Goal: Task Accomplishment & Management: Use online tool/utility

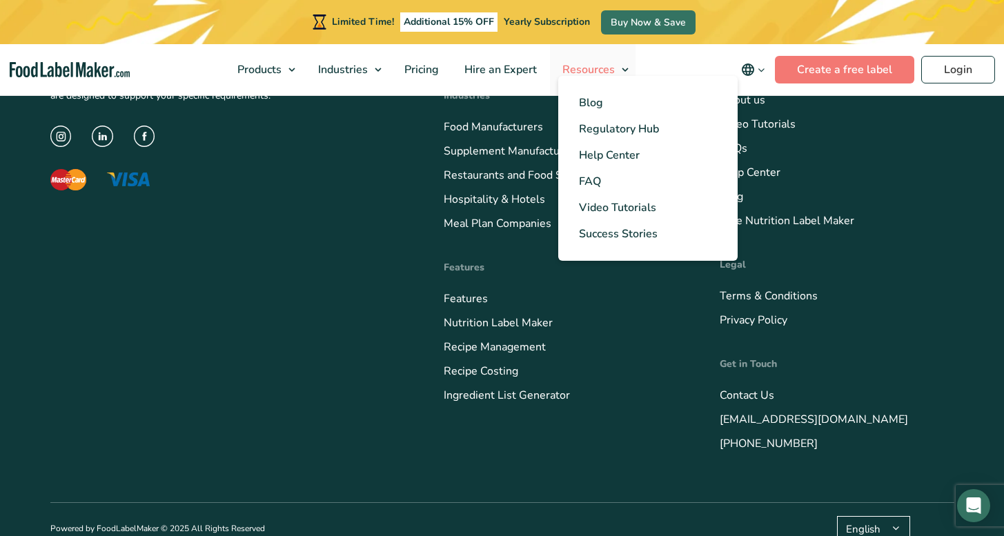
scroll to position [5715, 0]
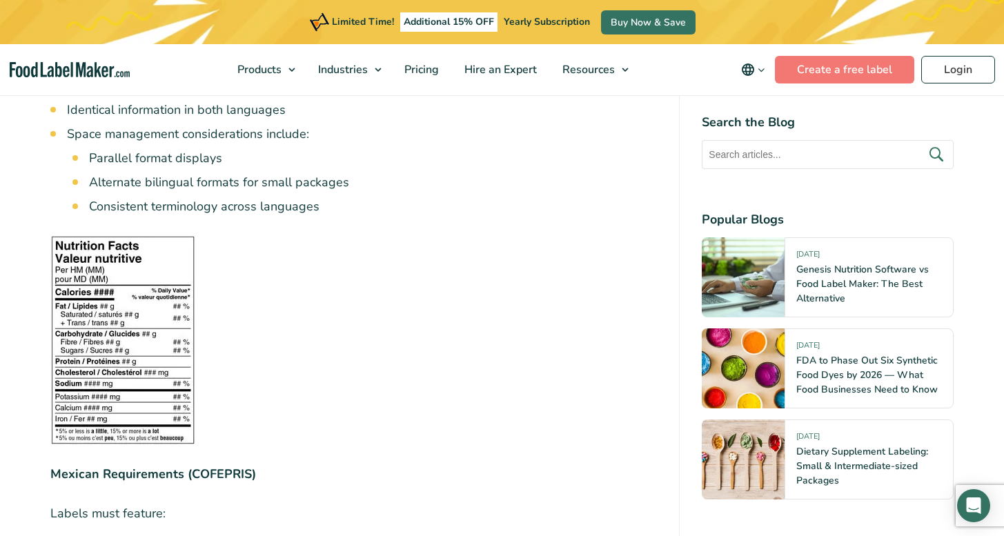
scroll to position [9283, 0]
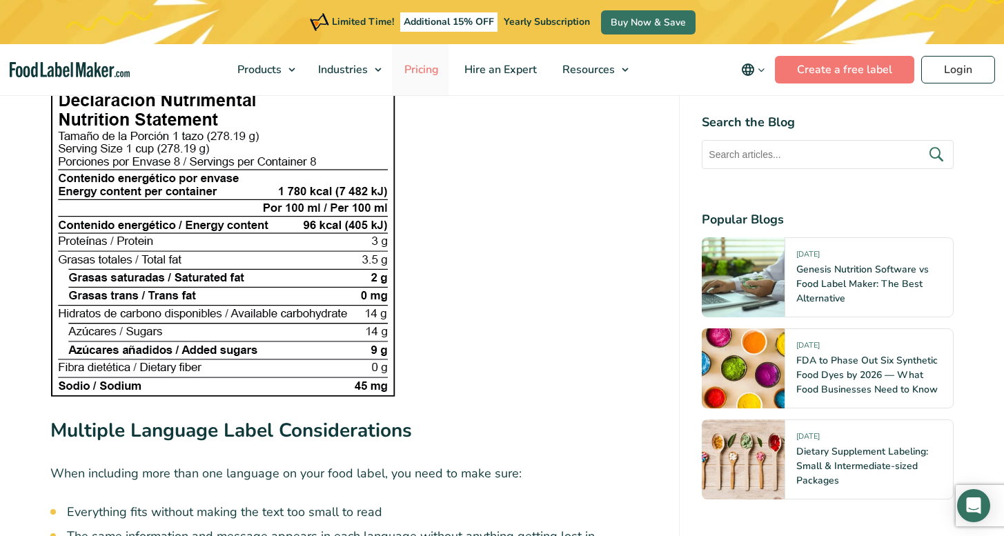
click at [423, 68] on span "Pricing" at bounding box center [420, 69] width 40 height 15
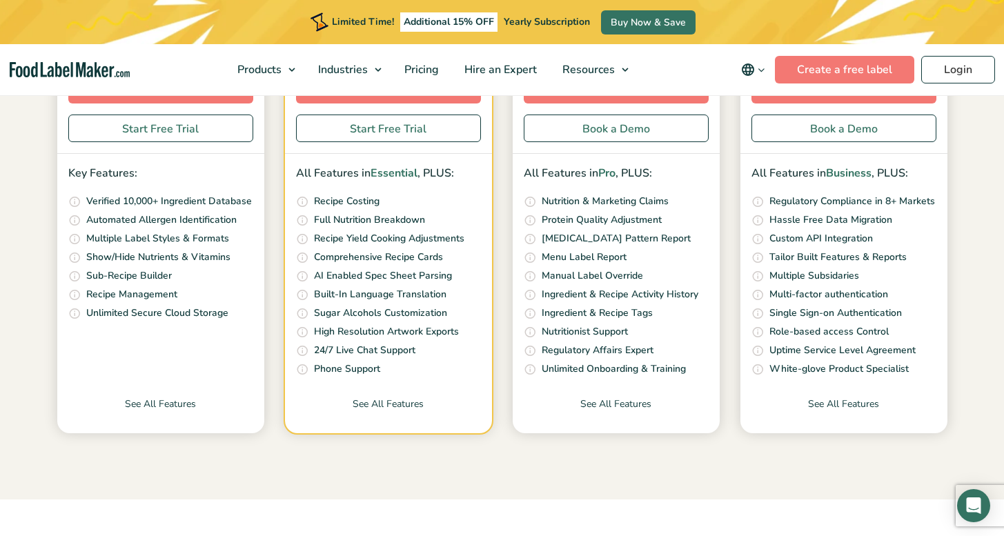
scroll to position [449, 0]
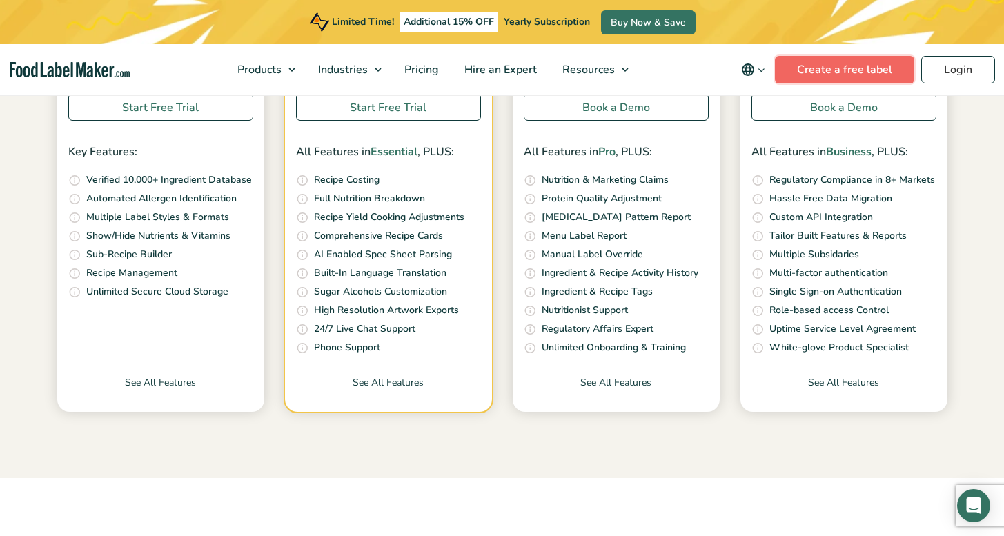
click at [859, 76] on link "Create a free label" at bounding box center [844, 70] width 139 height 28
